Goal: Information Seeking & Learning: Understand process/instructions

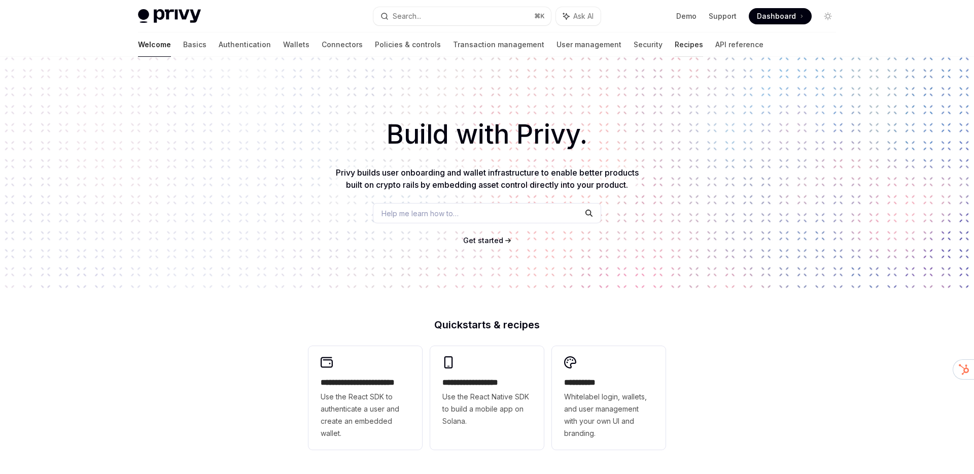
click at [674, 45] on link "Recipes" at bounding box center [688, 44] width 28 height 24
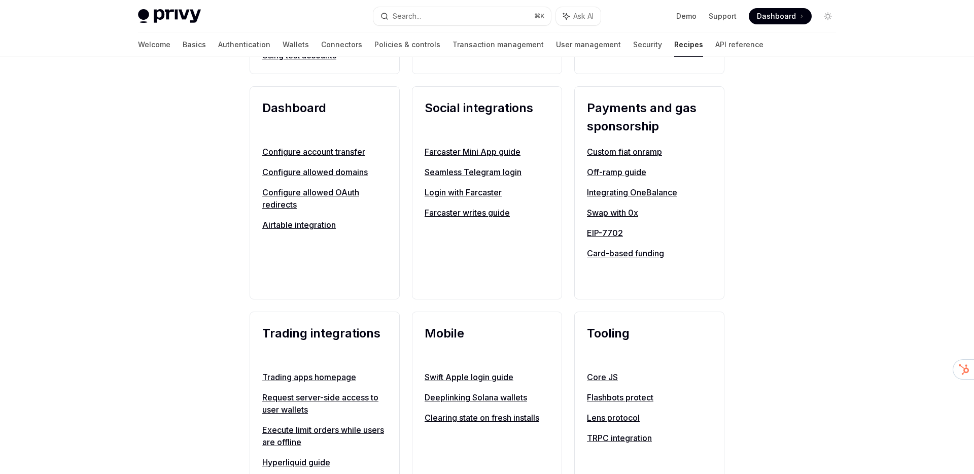
scroll to position [602, 0]
click at [621, 209] on link "Swap with 0x" at bounding box center [649, 211] width 125 height 12
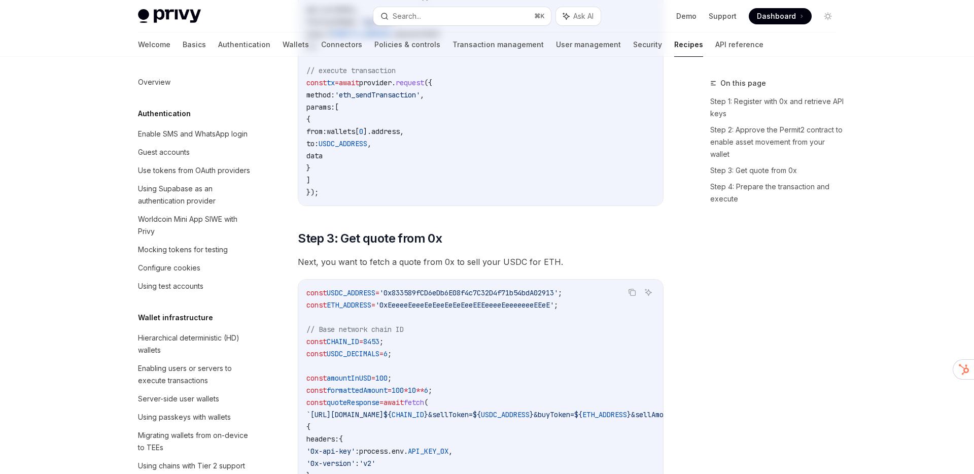
type textarea "*"
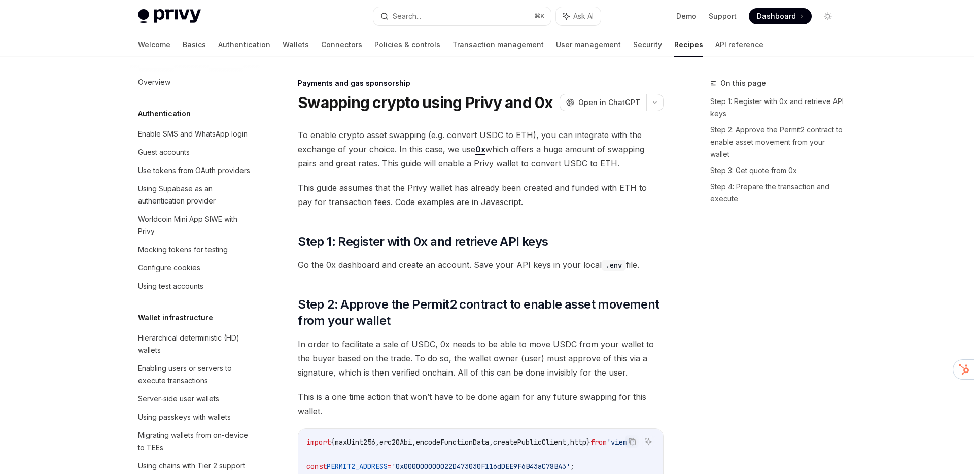
scroll to position [760, 0]
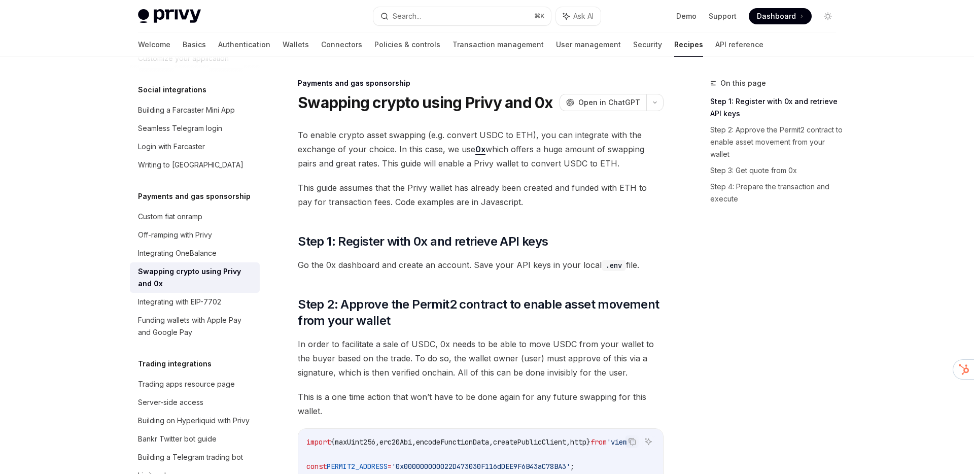
click at [424, 148] on span "To enable crypto asset swapping (e.g. convert USDC to ETH), you can integrate w…" at bounding box center [481, 149] width 366 height 43
click at [514, 198] on span "This guide assumes that the Privy wallet has already been created and funded wi…" at bounding box center [481, 195] width 366 height 28
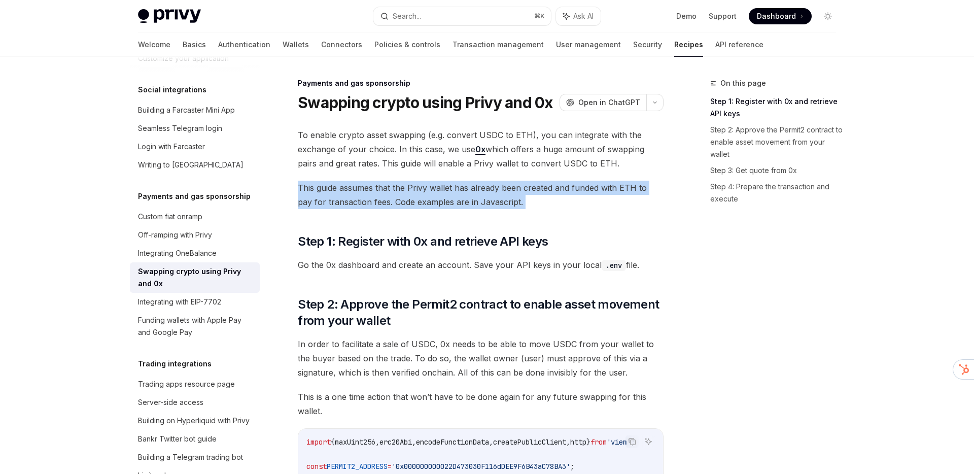
click at [514, 198] on span "This guide assumes that the Privy wallet has already been created and funded wi…" at bounding box center [481, 195] width 366 height 28
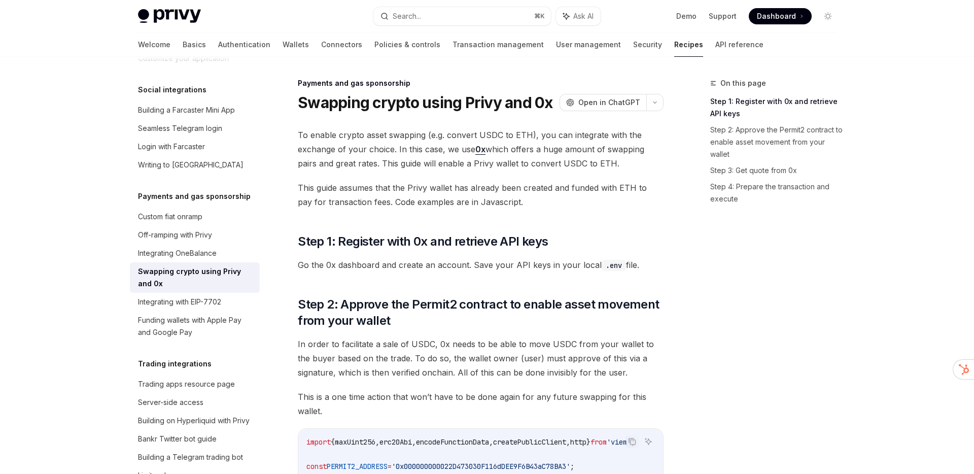
click at [514, 198] on span "This guide assumes that the Privy wallet has already been created and funded wi…" at bounding box center [481, 195] width 366 height 28
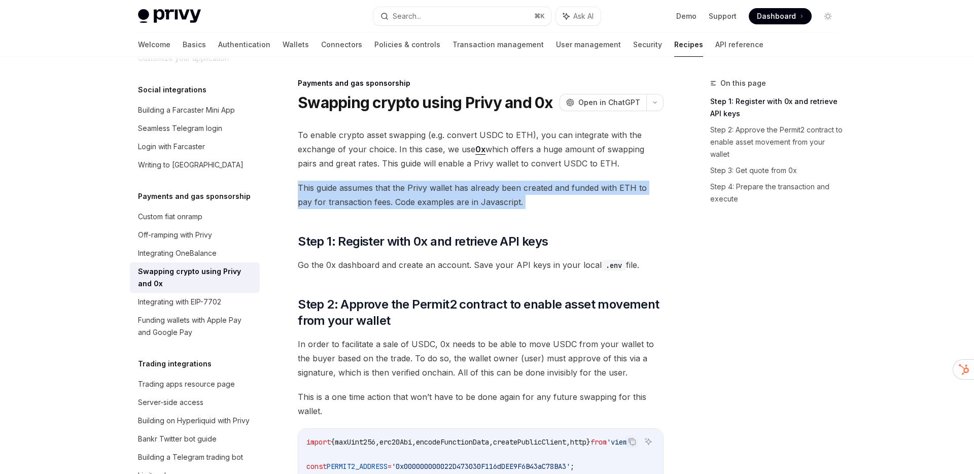
click at [514, 198] on span "This guide assumes that the Privy wallet has already been created and funded wi…" at bounding box center [481, 195] width 366 height 28
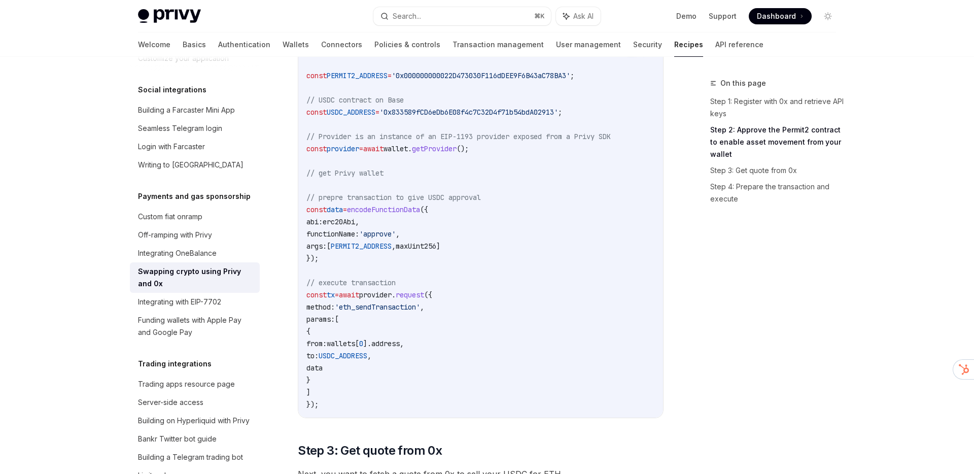
scroll to position [384, 0]
